Goal: Transaction & Acquisition: Book appointment/travel/reservation

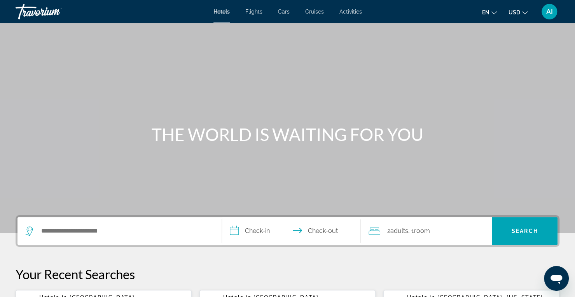
click at [61, 239] on div "Search widget" at bounding box center [119, 231] width 188 height 28
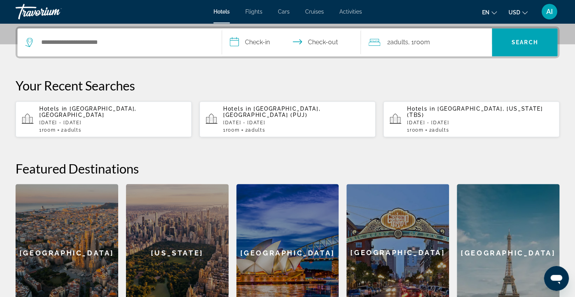
scroll to position [190, 0]
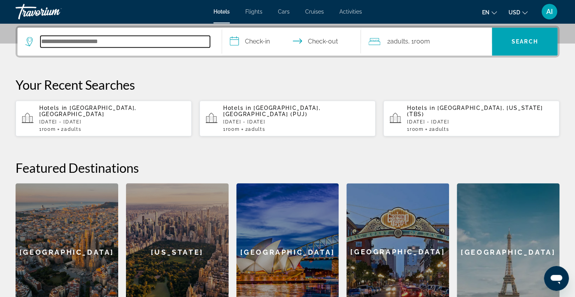
click at [65, 45] on input "Search hotel destination" at bounding box center [124, 42] width 169 height 12
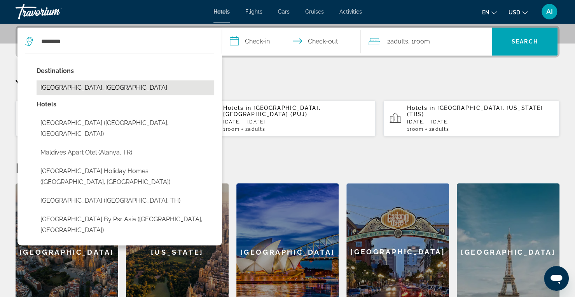
click at [83, 88] on button "[GEOGRAPHIC_DATA], [GEOGRAPHIC_DATA]" at bounding box center [126, 87] width 178 height 15
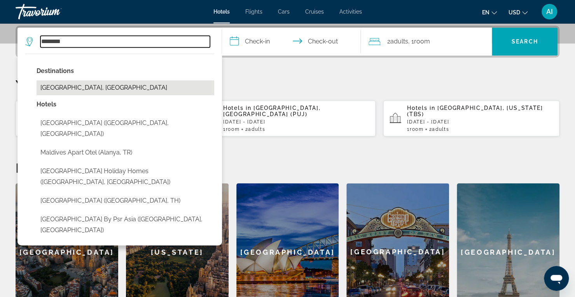
type input "**********"
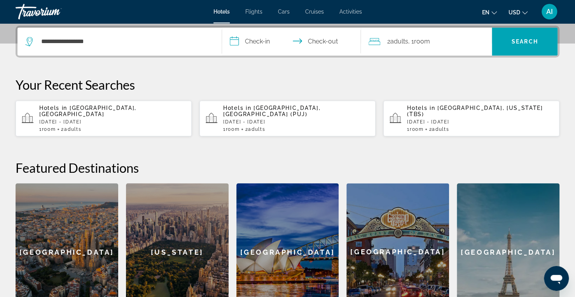
click at [260, 45] on input "**********" at bounding box center [293, 43] width 142 height 30
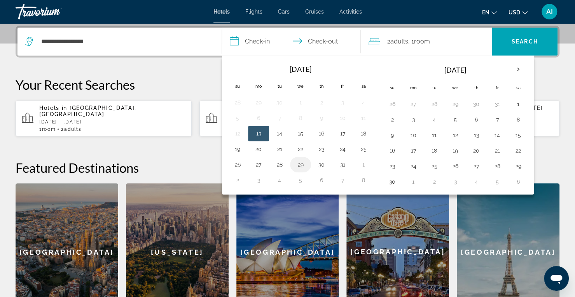
click at [300, 164] on button "29" at bounding box center [300, 164] width 12 height 11
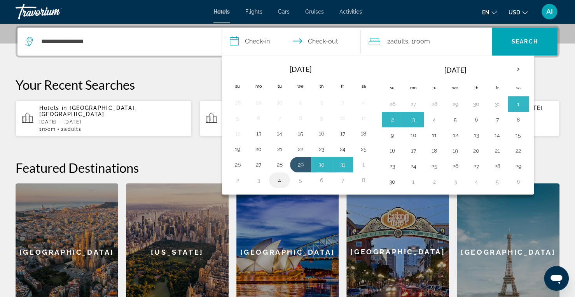
click at [276, 180] on button "4" at bounding box center [279, 180] width 12 height 11
type input "**********"
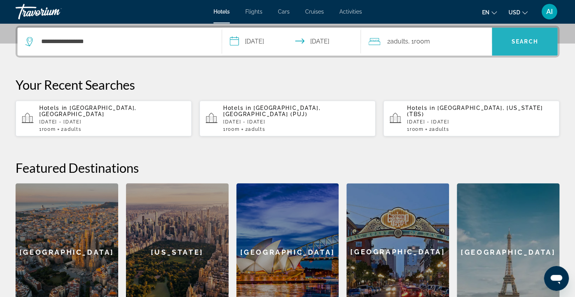
click at [514, 42] on span "Search" at bounding box center [524, 41] width 26 height 6
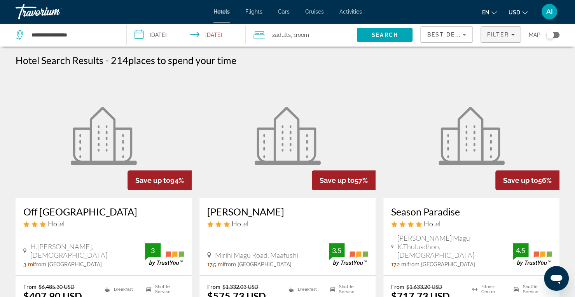
click at [498, 38] on span "Filters" at bounding box center [501, 34] width 40 height 19
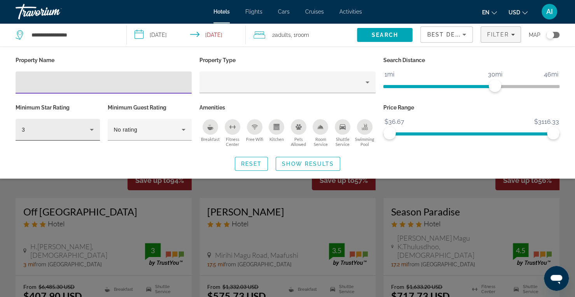
click at [82, 126] on div "3" at bounding box center [56, 129] width 68 height 9
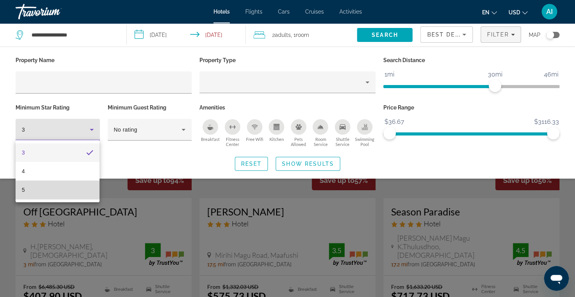
click at [65, 187] on mat-option "5" at bounding box center [58, 190] width 84 height 19
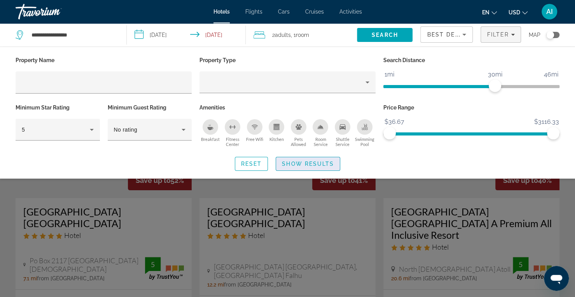
click at [326, 163] on span "Show Results" at bounding box center [308, 164] width 52 height 6
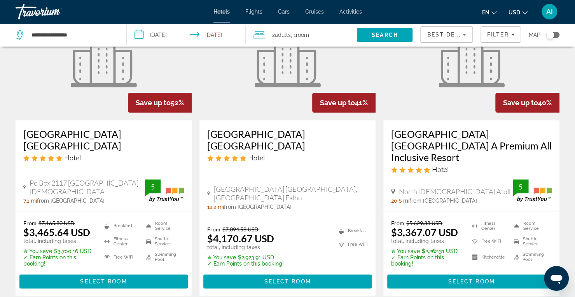
scroll to position [79, 0]
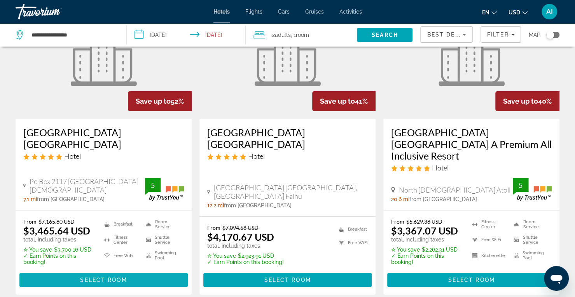
click at [122, 277] on span "Select Room" at bounding box center [103, 280] width 47 height 6
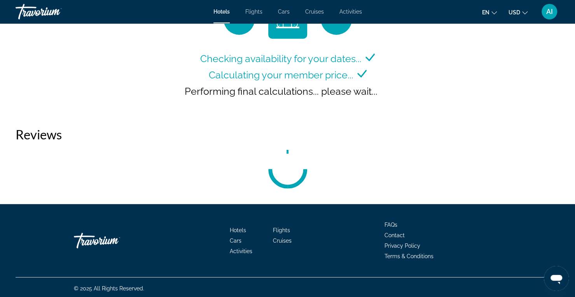
scroll to position [1102, 0]
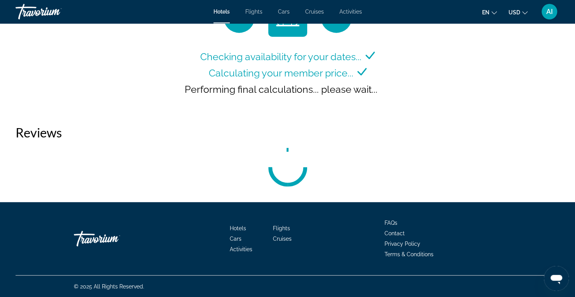
click at [524, 13] on icon "Change currency" at bounding box center [524, 12] width 5 height 5
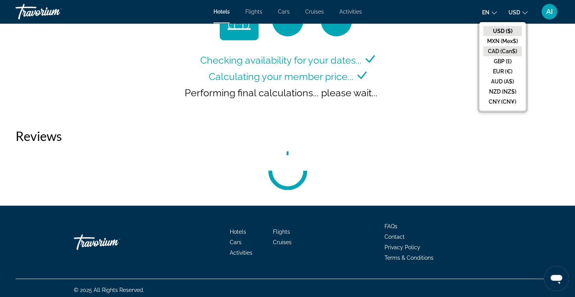
scroll to position [1098, 0]
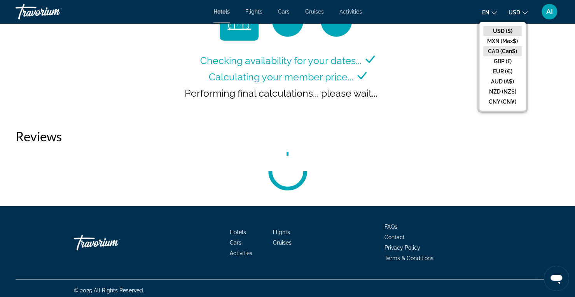
click at [505, 51] on button "CAD (Can$)" at bounding box center [502, 51] width 38 height 10
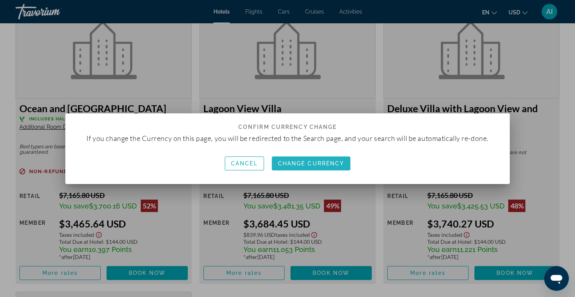
click at [325, 164] on span "Change Currency" at bounding box center [311, 163] width 66 height 6
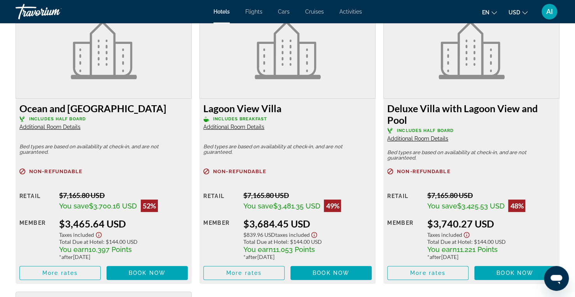
scroll to position [1098, 0]
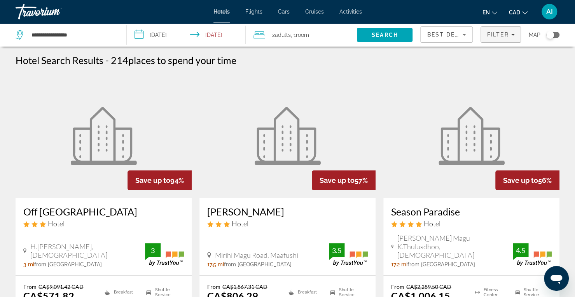
click at [494, 34] on span "Filter" at bounding box center [498, 34] width 22 height 6
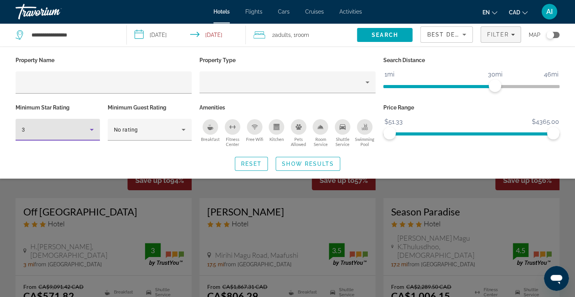
click at [84, 133] on div "3" at bounding box center [56, 129] width 68 height 9
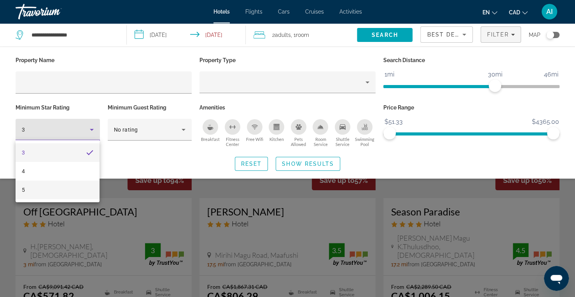
click at [60, 196] on mat-option "5" at bounding box center [58, 190] width 84 height 19
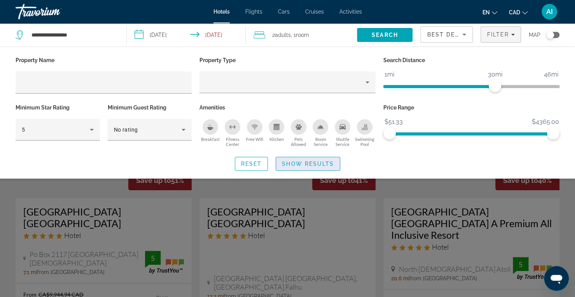
click at [311, 164] on span "Show Results" at bounding box center [308, 164] width 52 height 6
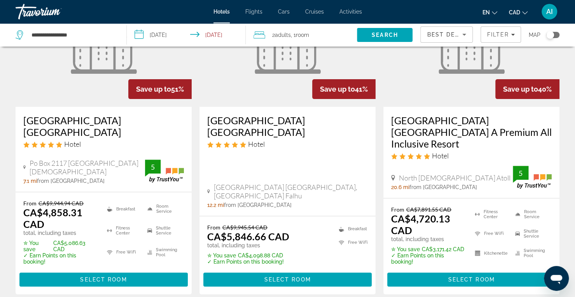
scroll to position [99, 0]
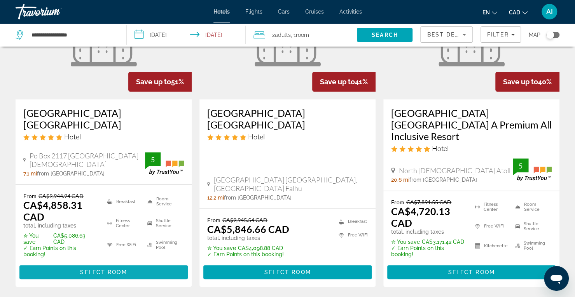
click at [117, 269] on span "Select Room" at bounding box center [103, 272] width 47 height 6
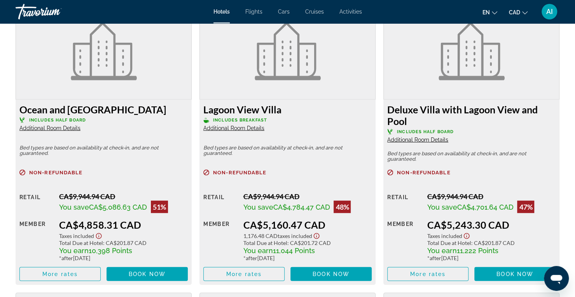
scroll to position [1097, 0]
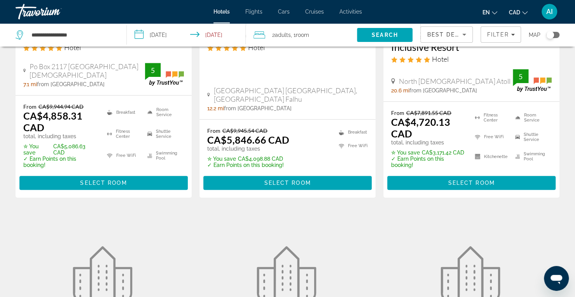
scroll to position [94, 0]
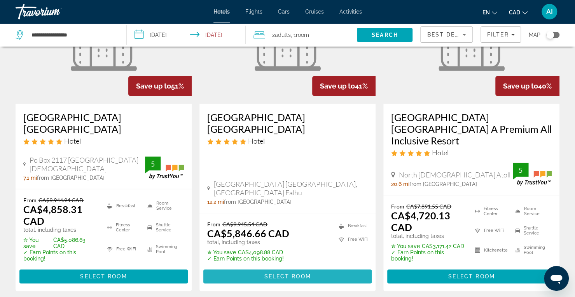
click at [301, 274] on span "Select Room" at bounding box center [287, 277] width 47 height 6
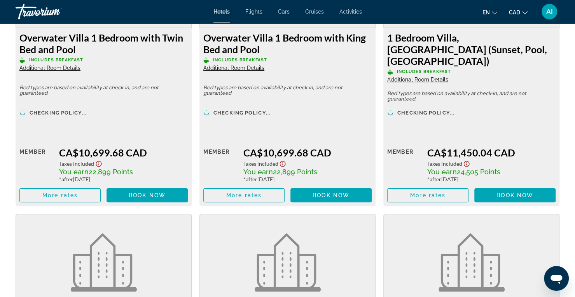
scroll to position [1747, 0]
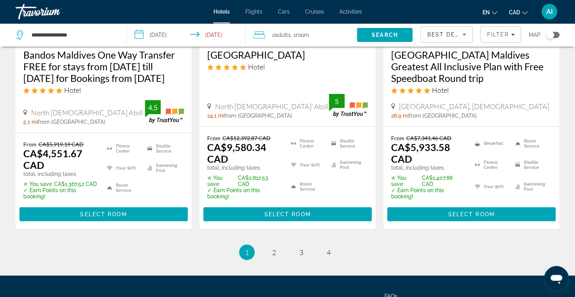
scroll to position [1156, 0]
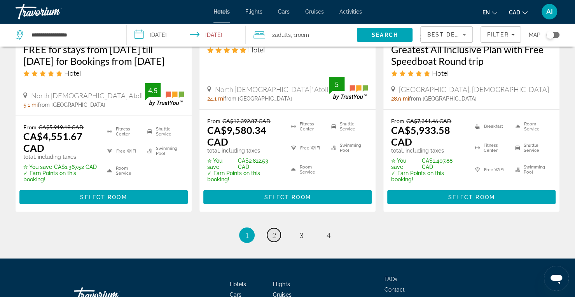
click at [271, 228] on link "page 2" at bounding box center [274, 235] width 14 height 14
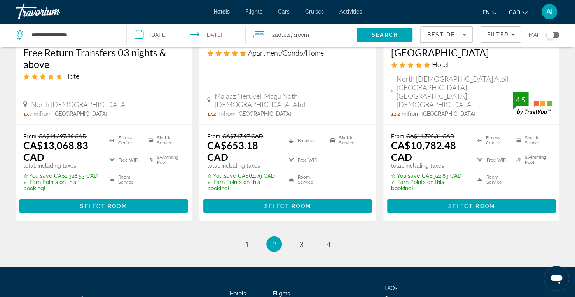
scroll to position [1139, 0]
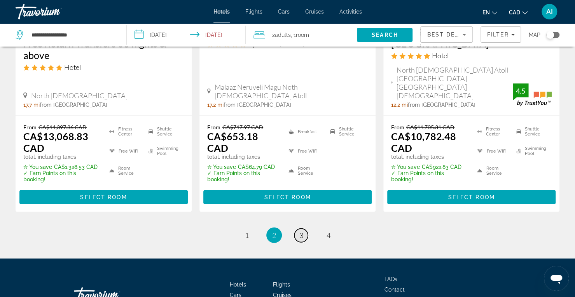
click at [300, 231] on span "3" at bounding box center [301, 235] width 4 height 9
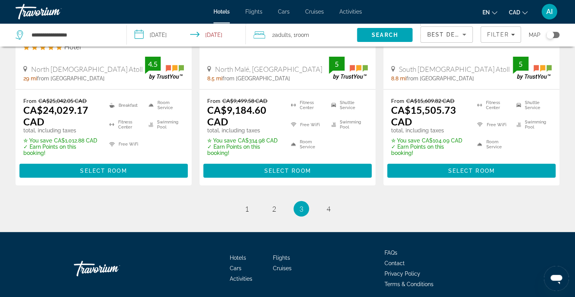
scroll to position [1170, 0]
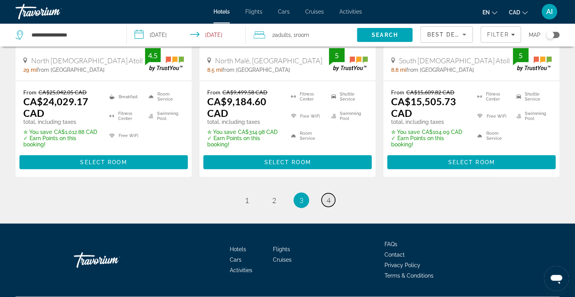
click at [327, 196] on span "4" at bounding box center [328, 200] width 4 height 9
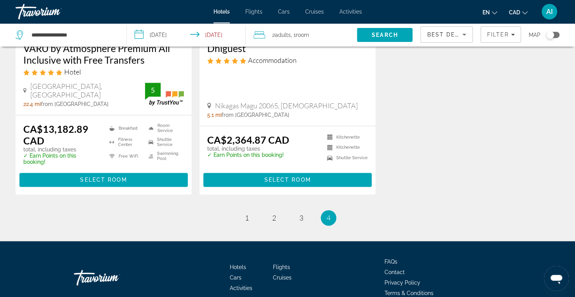
scroll to position [481, 0]
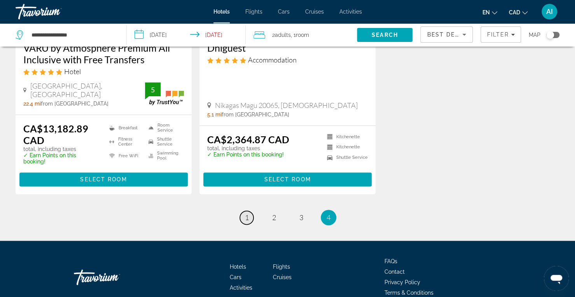
click at [242, 218] on link "page 1" at bounding box center [247, 218] width 14 height 14
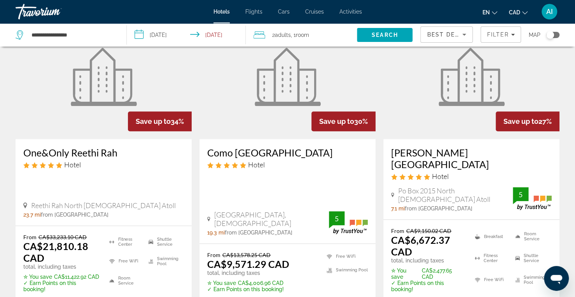
scroll to position [386, 0]
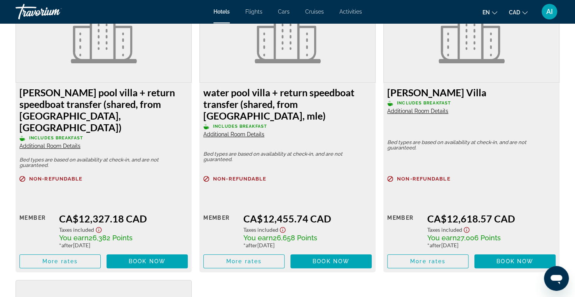
scroll to position [1997, 0]
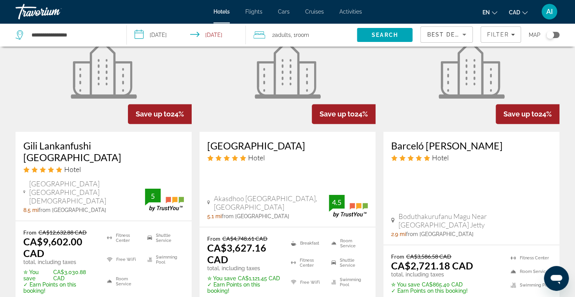
scroll to position [717, 0]
click at [306, 235] on li "Breakfast" at bounding box center [307, 243] width 40 height 16
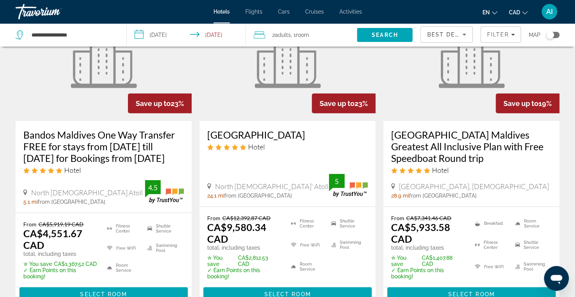
scroll to position [1059, 0]
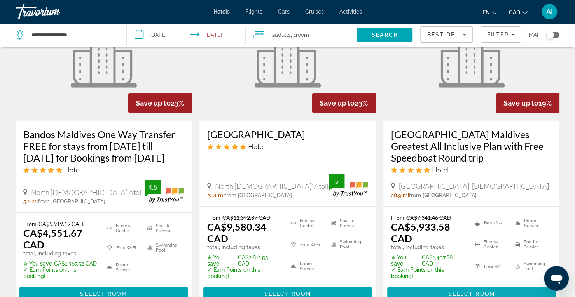
click at [460, 291] on span "Select Room" at bounding box center [471, 294] width 47 height 6
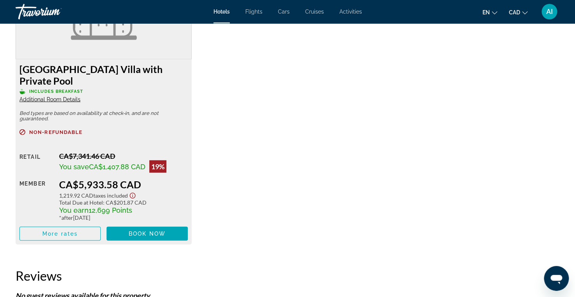
scroll to position [1139, 0]
